Goal: Information Seeking & Learning: Learn about a topic

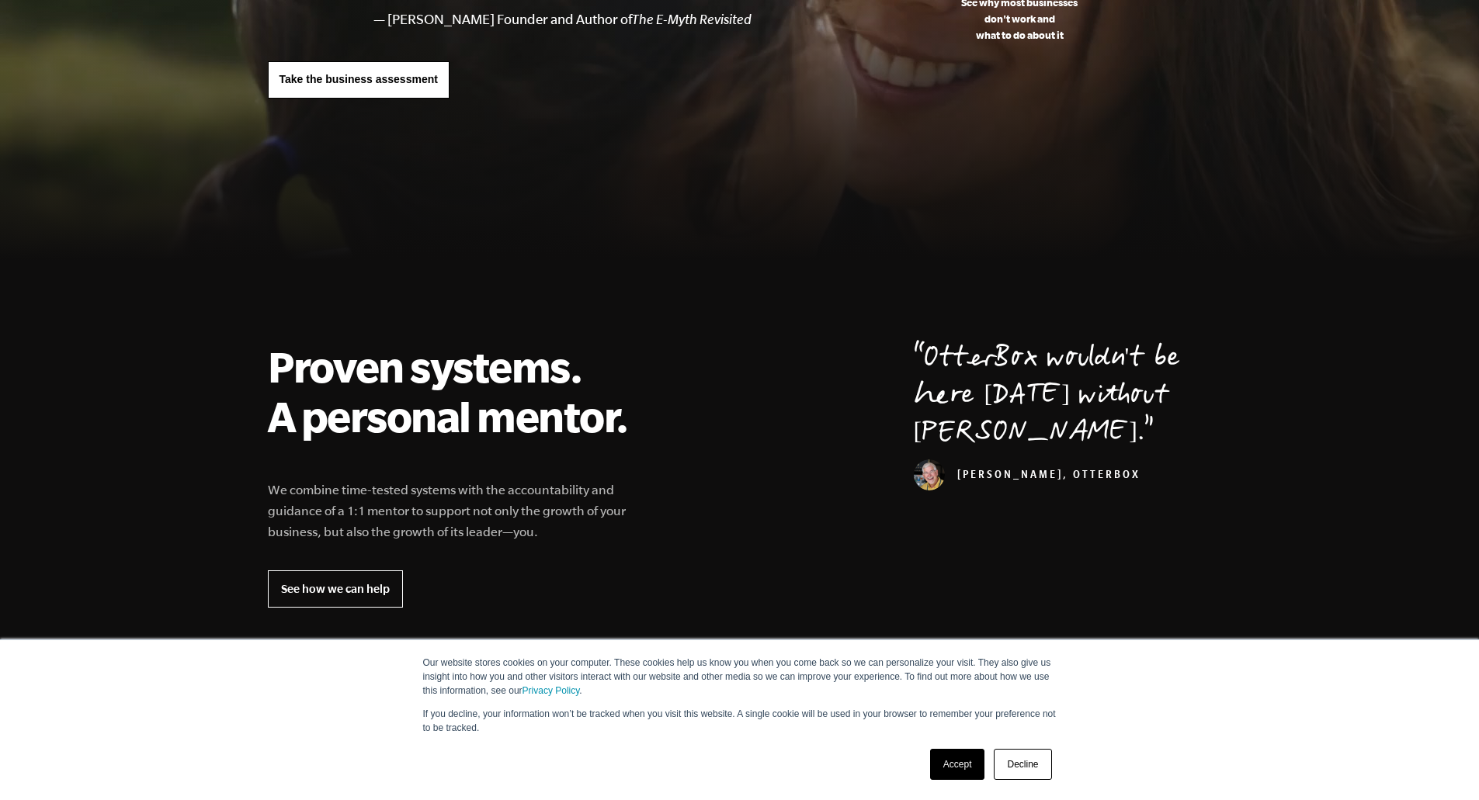
scroll to position [285, 0]
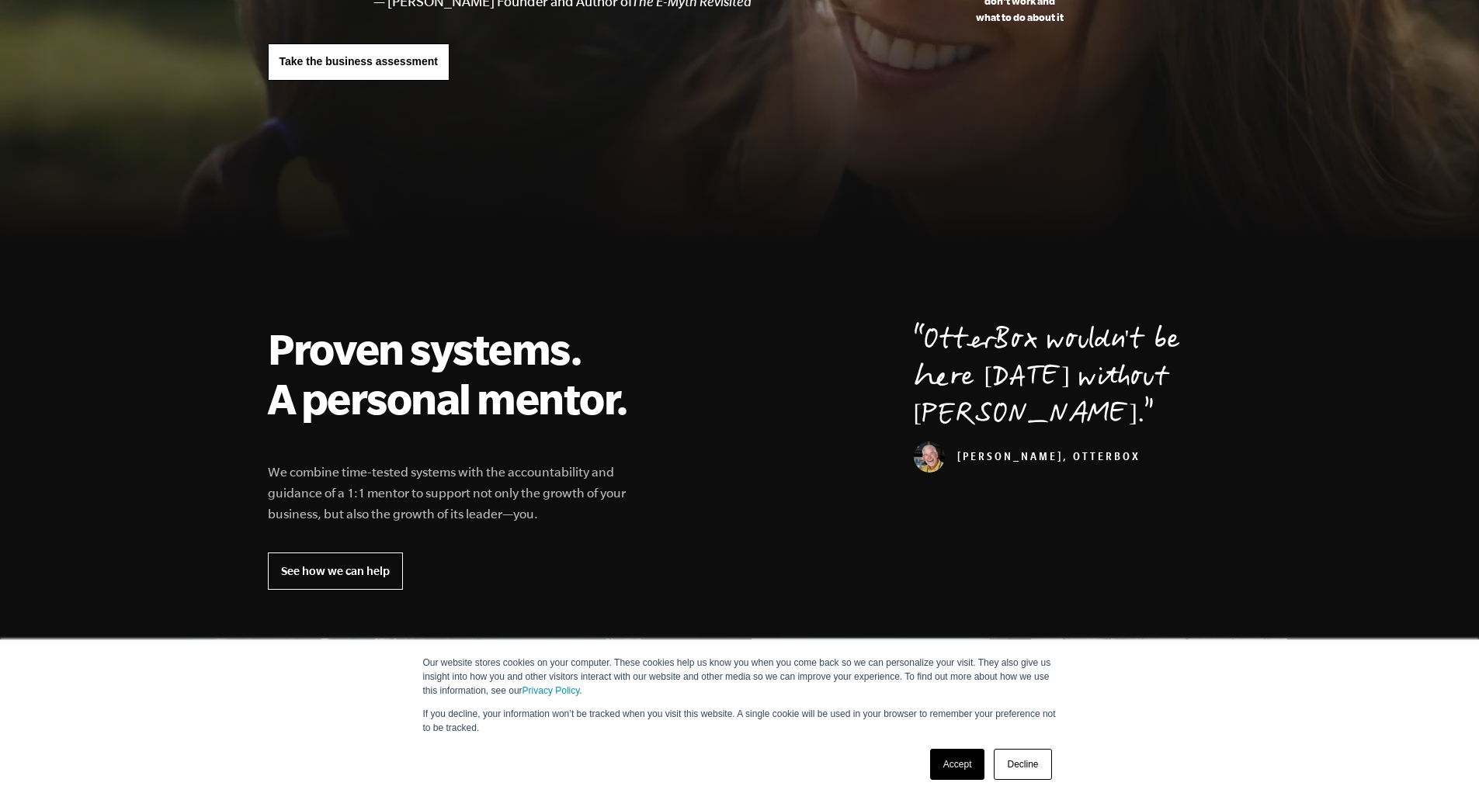
click at [952, 768] on link "Accept" at bounding box center [957, 764] width 55 height 31
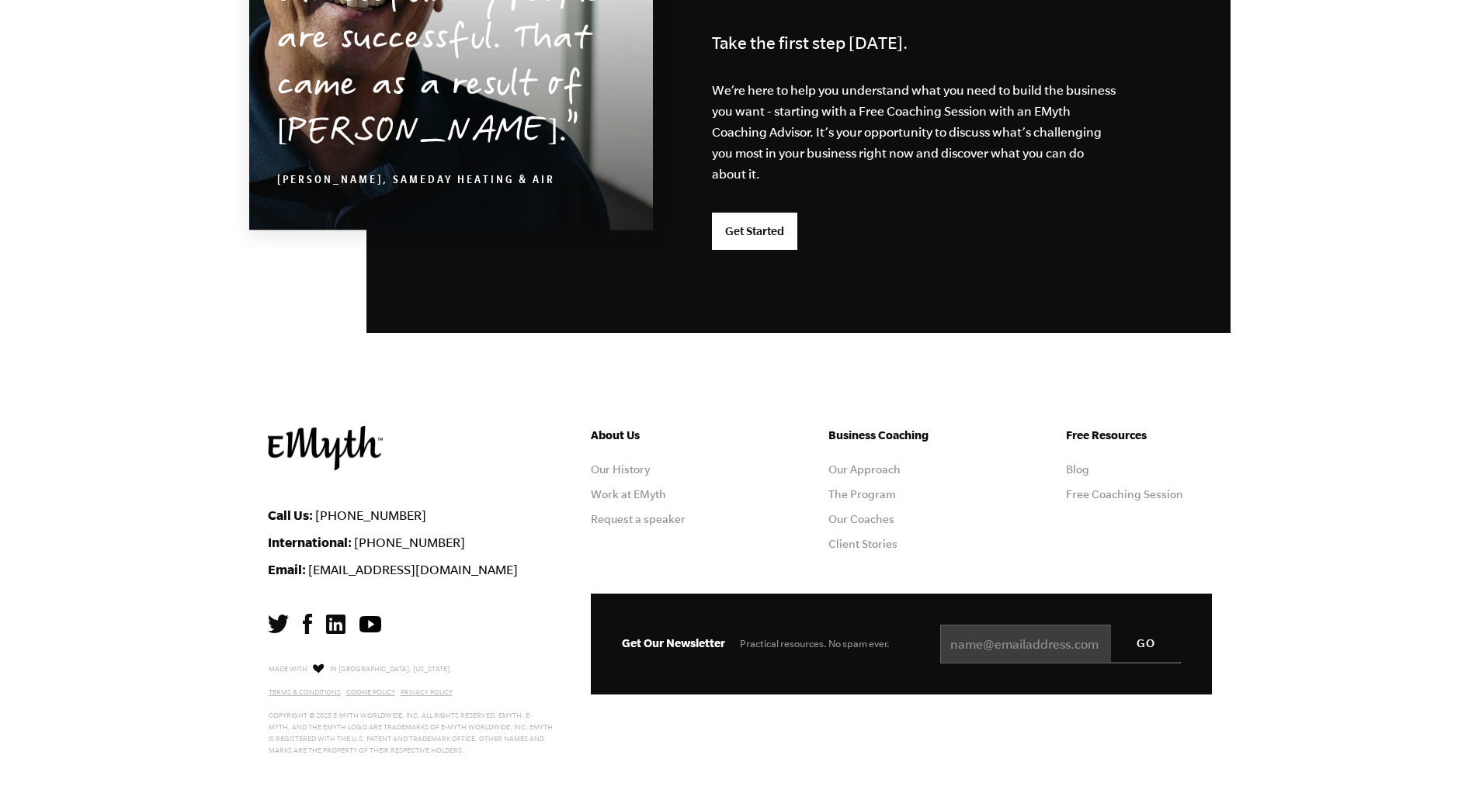
scroll to position [3984, 0]
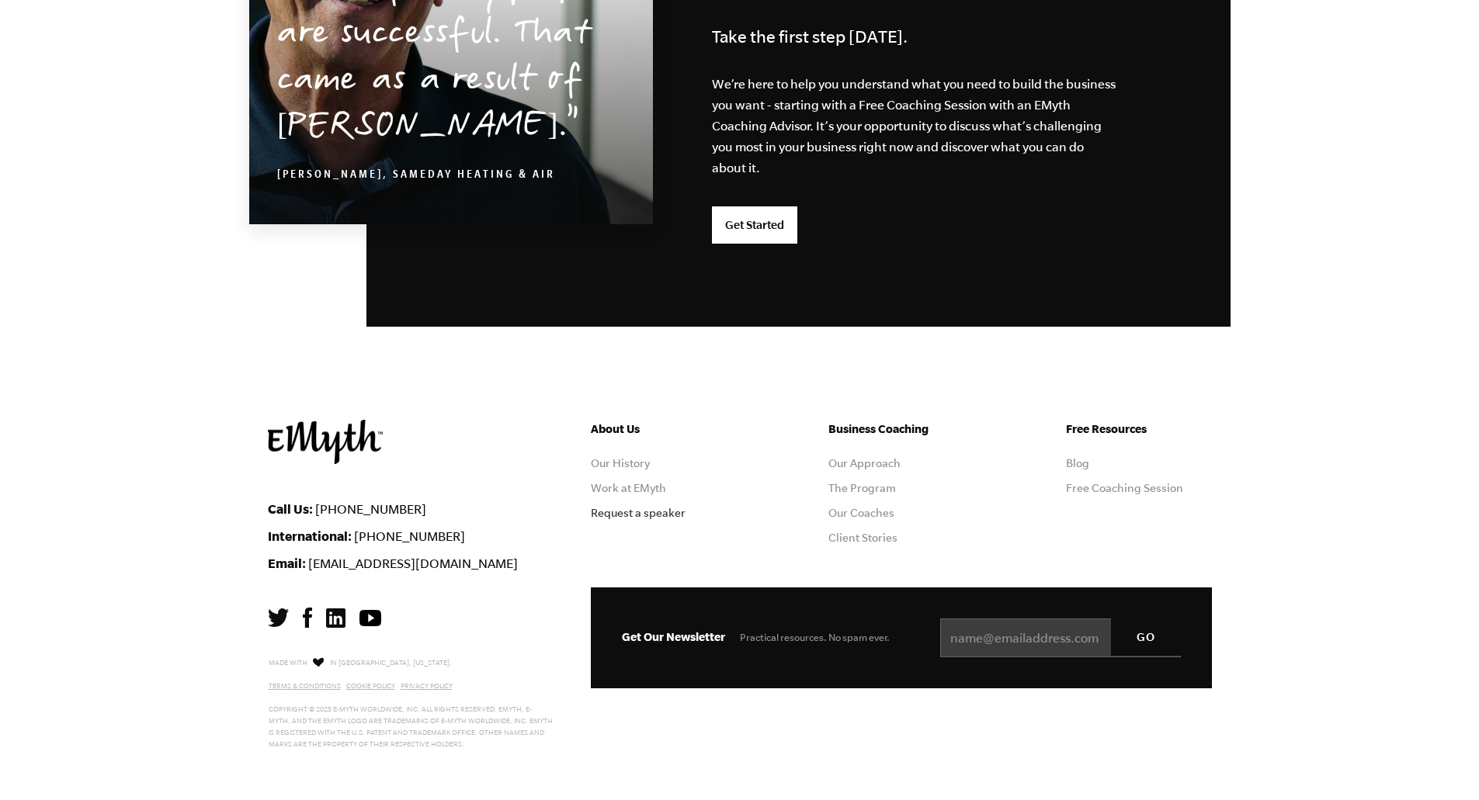
click at [620, 512] on link "Request a speaker" at bounding box center [638, 513] width 95 height 12
click at [859, 509] on link "Our Coaches" at bounding box center [861, 513] width 66 height 12
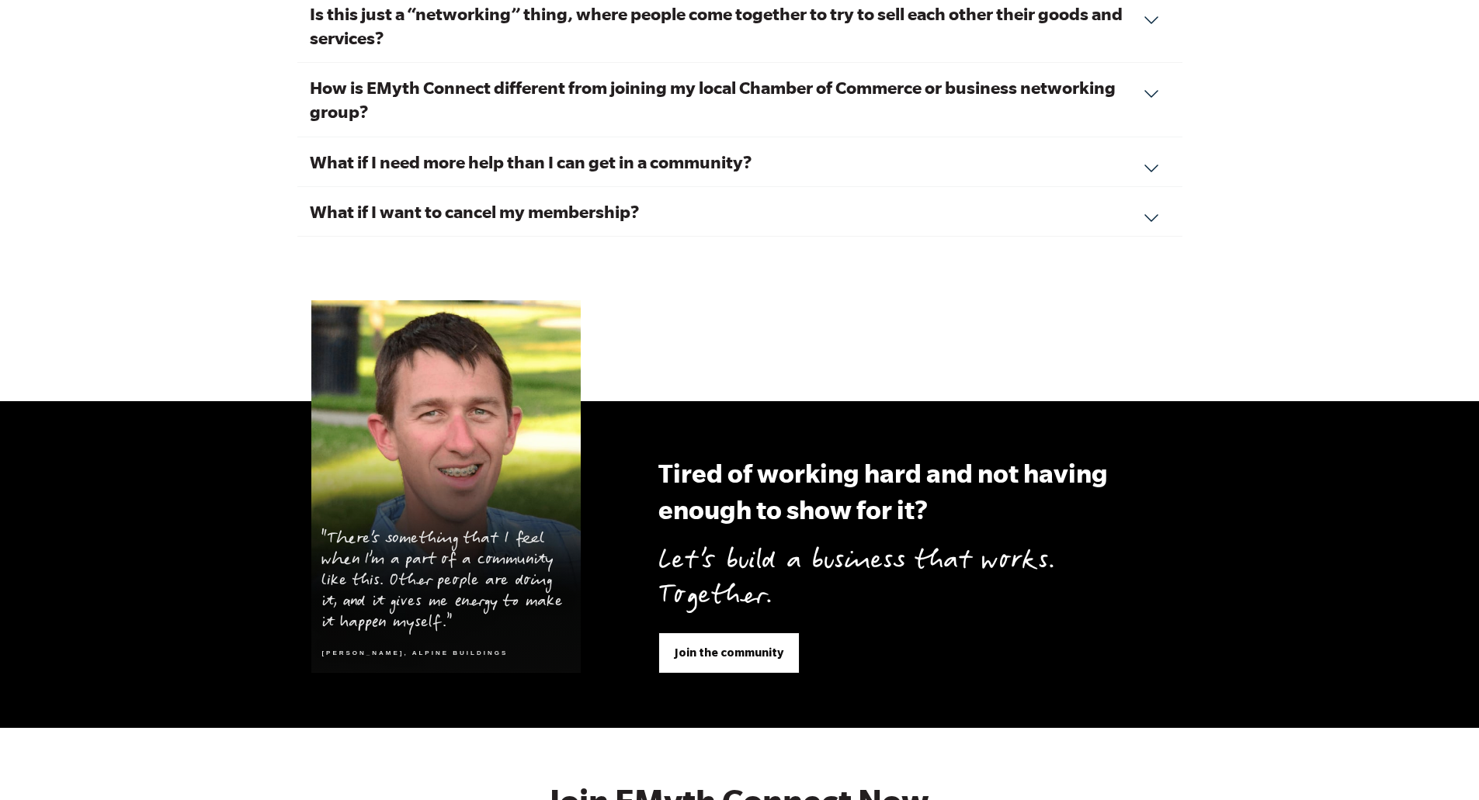
scroll to position [5408, 0]
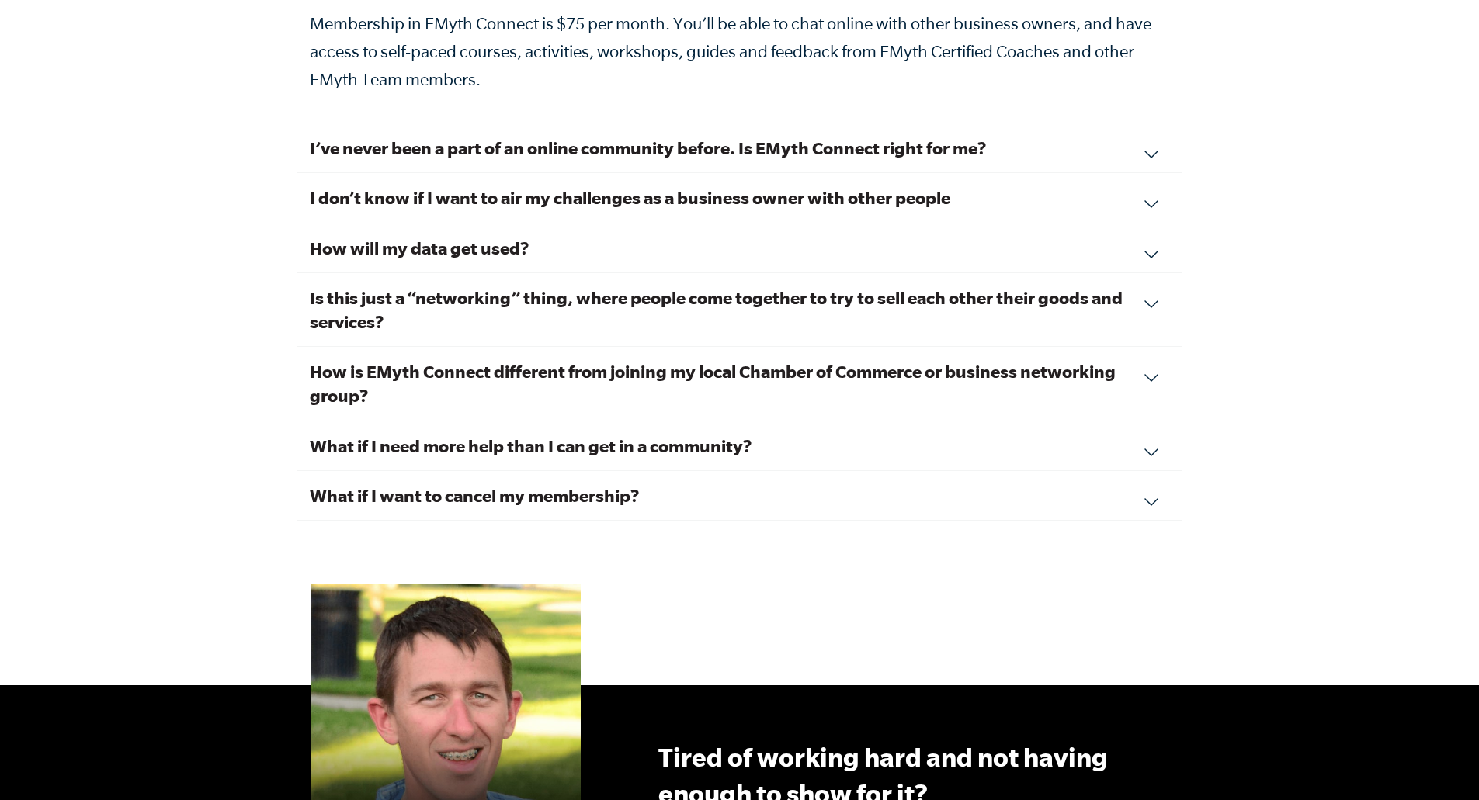
click at [1153, 276] on div "Is this just a “networking” thing, where people come together to try to sell ea…" at bounding box center [739, 310] width 885 height 74
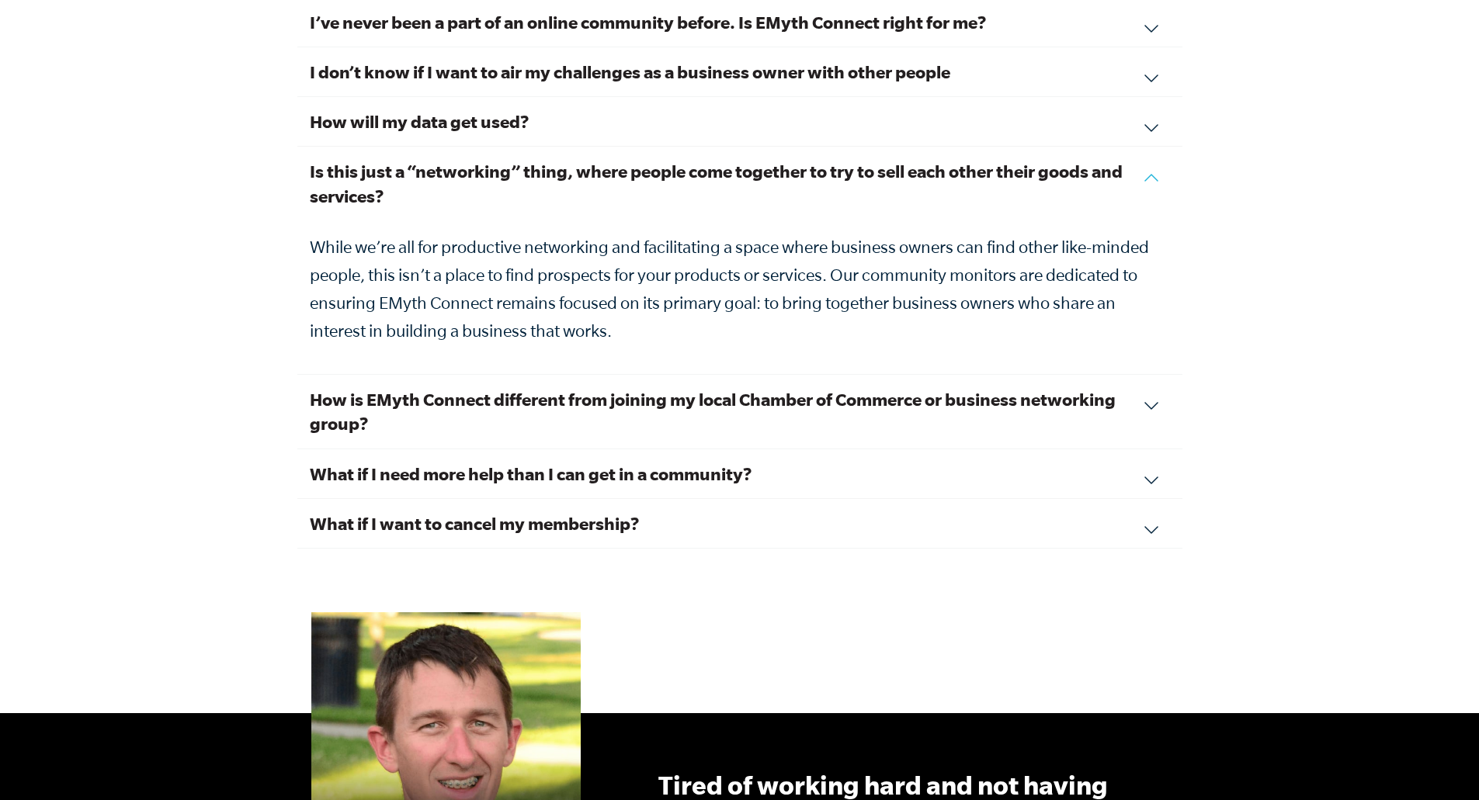
click at [1155, 159] on div "Is this just a “networking” thing, where people come together to try to sell ea…" at bounding box center [739, 261] width 885 height 228
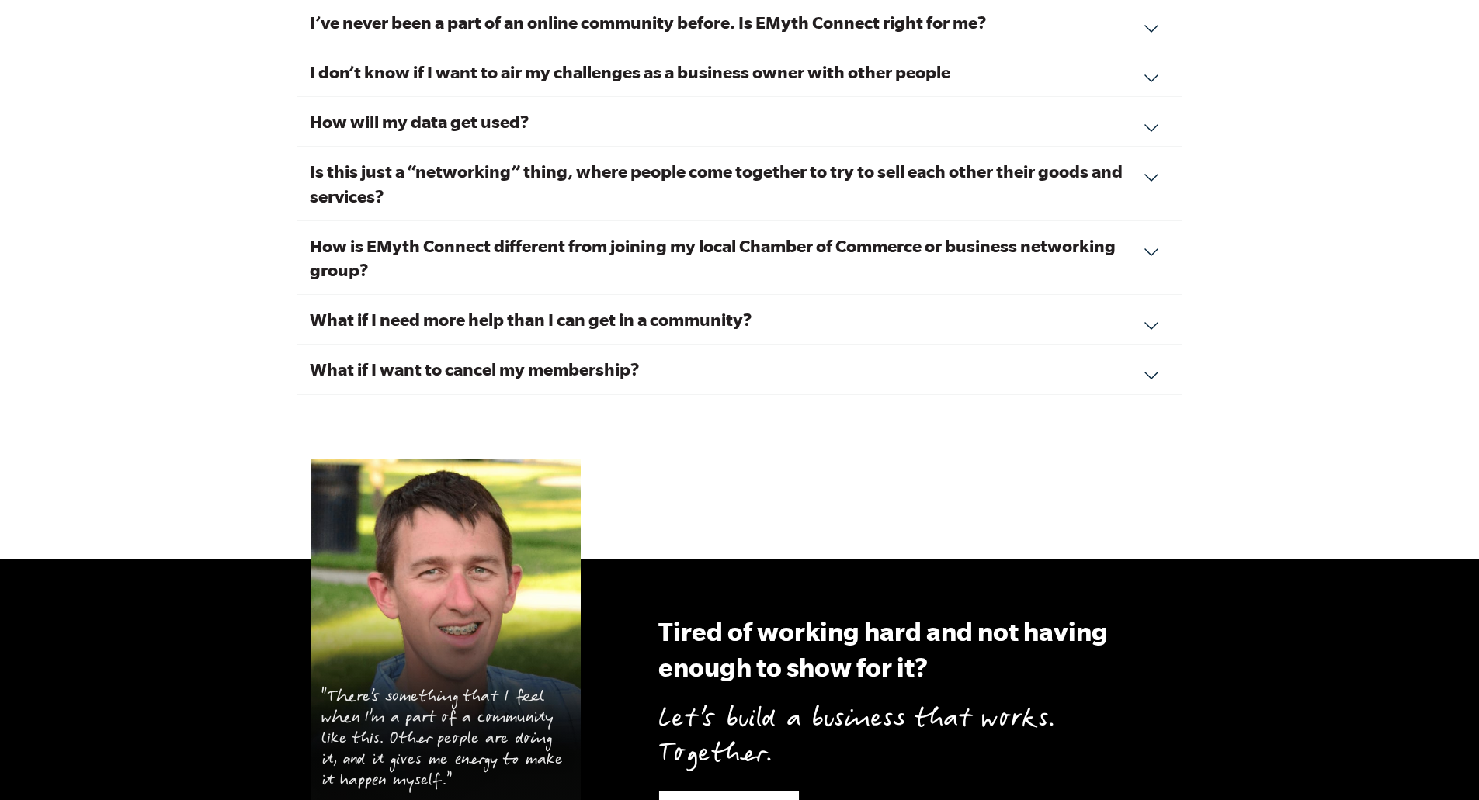
click at [1150, 230] on div "How is EMyth Connect different from joining my local Chamber of Commerce or bus…" at bounding box center [739, 258] width 885 height 74
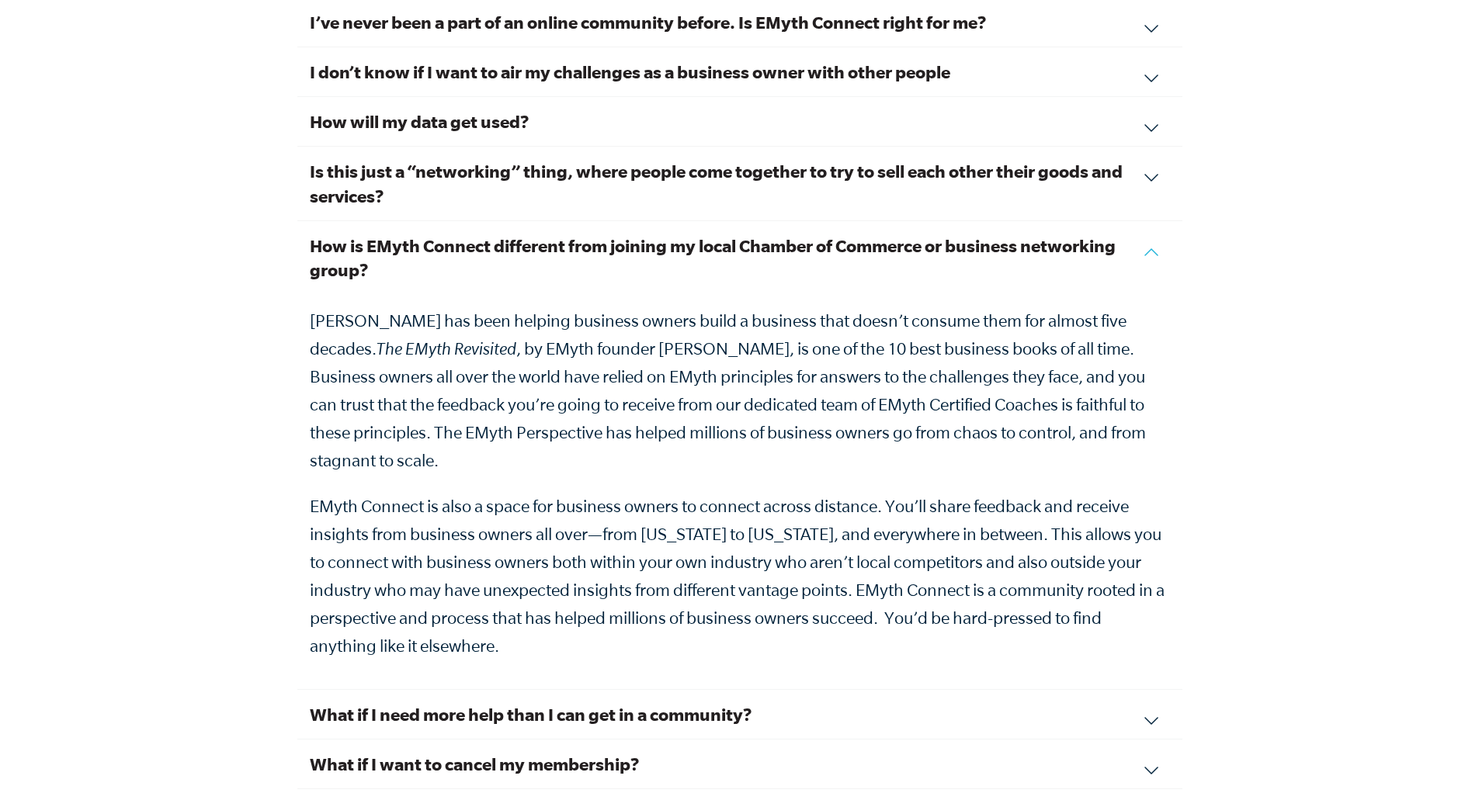
click at [1150, 230] on div "How is EMyth Connect different from joining my local Chamber of Commerce or bus…" at bounding box center [739, 455] width 885 height 469
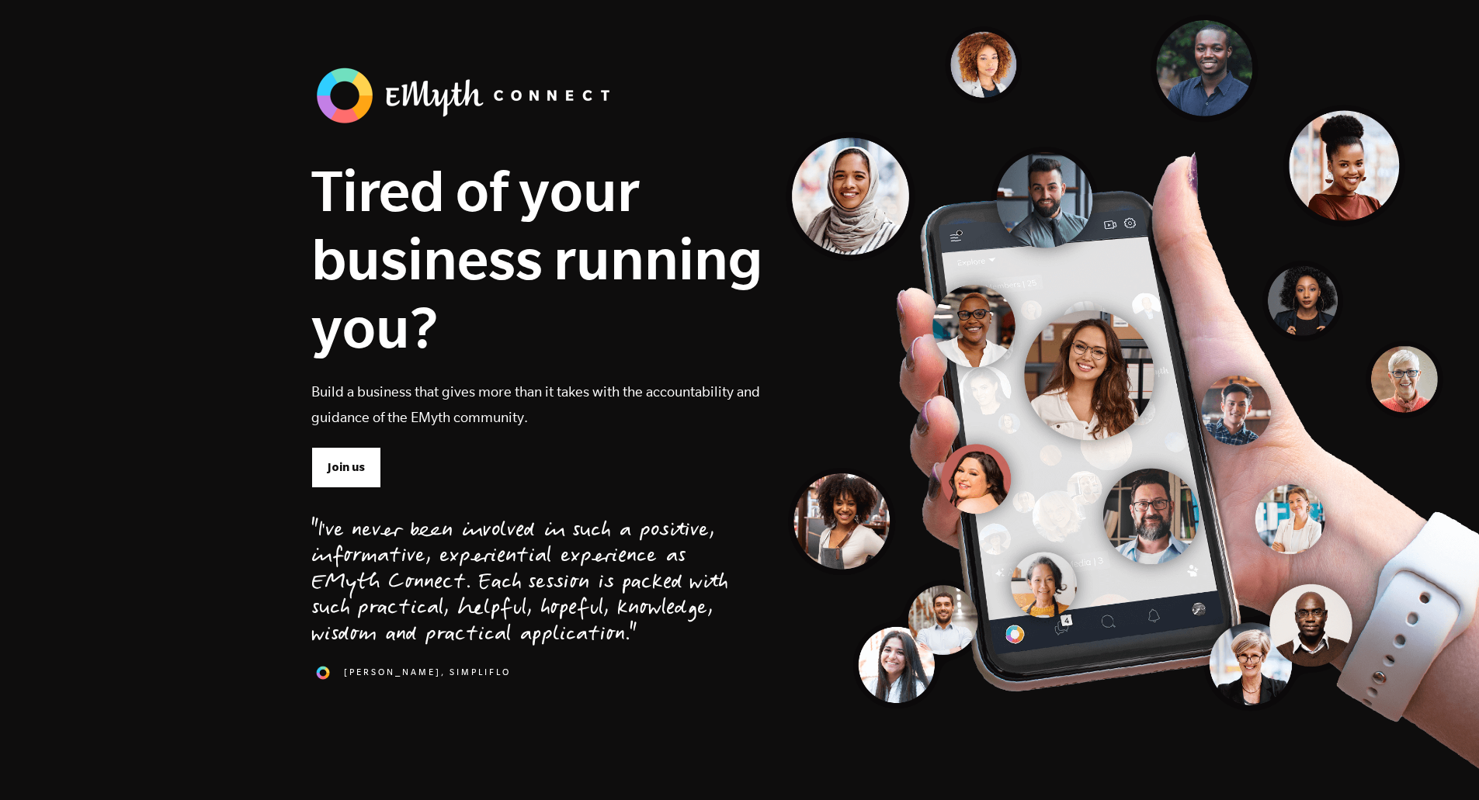
scroll to position [0, 0]
